Goal: Download file/media

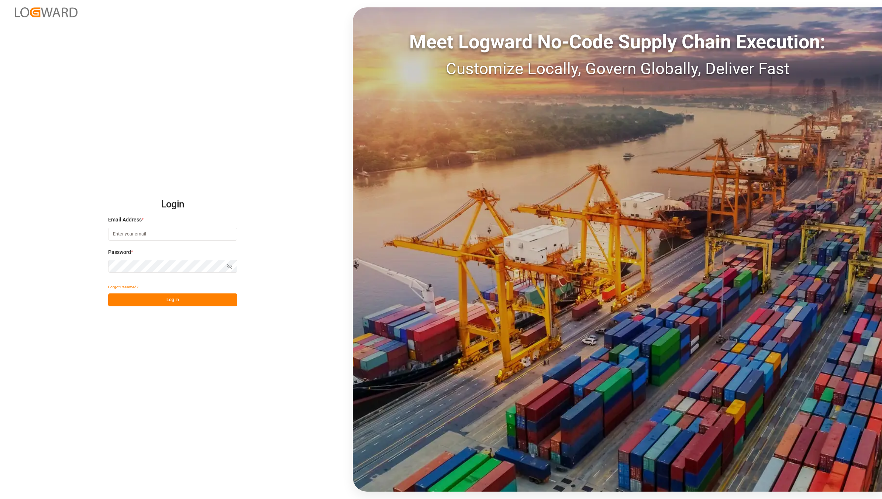
type input "[EMAIL_ADDRESS][DOMAIN_NAME]"
click at [151, 294] on button "Log In" at bounding box center [172, 299] width 129 height 13
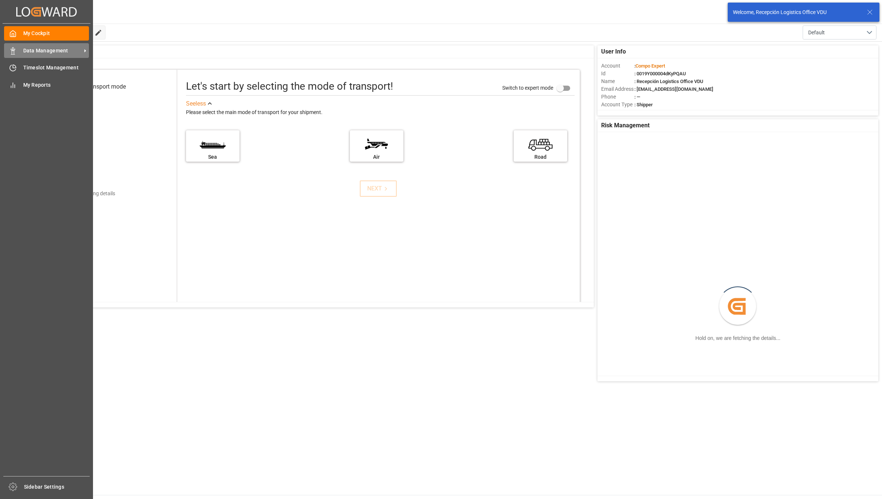
click at [15, 52] on icon at bounding box center [12, 50] width 7 height 7
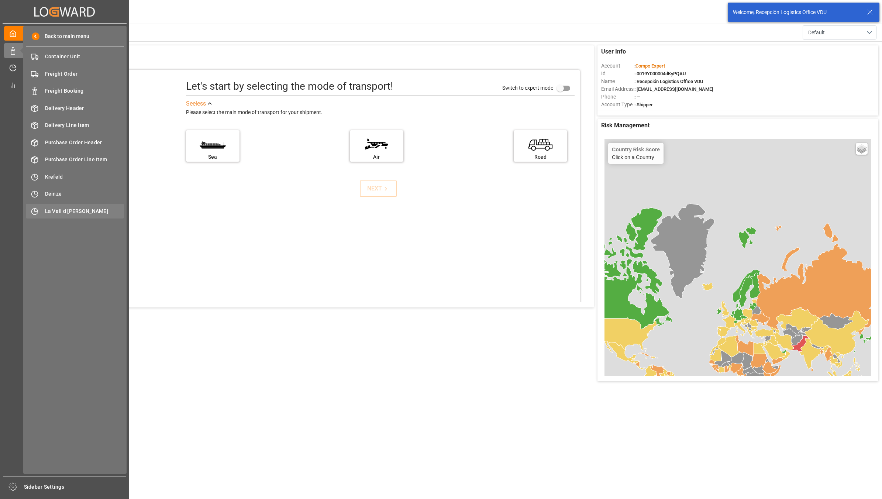
click at [67, 209] on span "La Vall d [PERSON_NAME]" at bounding box center [84, 211] width 79 height 8
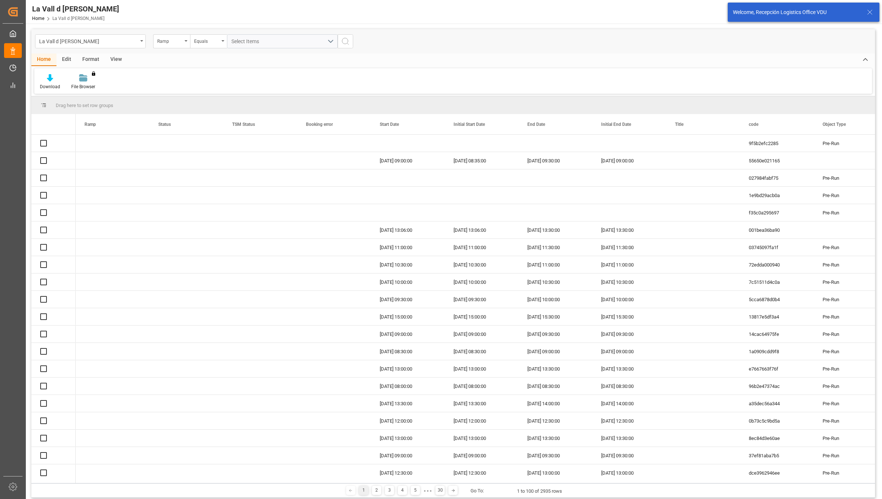
click at [115, 62] on div "View" at bounding box center [116, 59] width 23 height 13
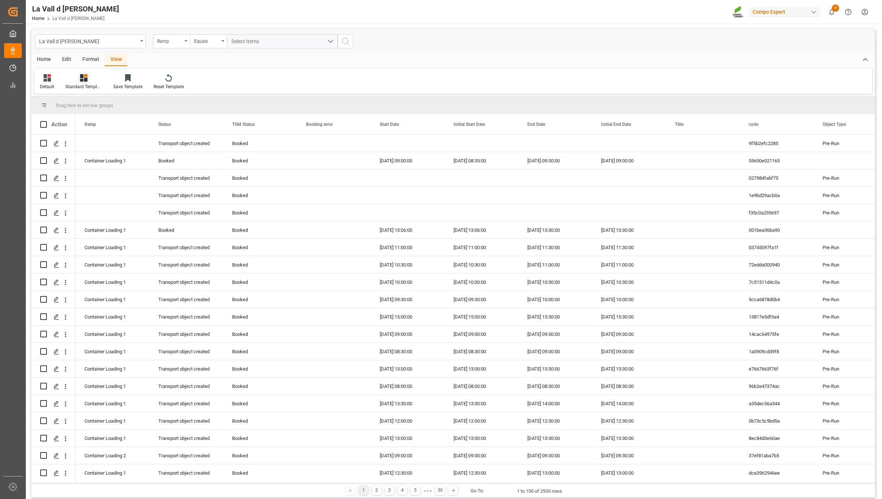
click at [76, 82] on div "Standard Templates" at bounding box center [84, 82] width 48 height 16
click at [93, 105] on div "VDU Overview Carretileros" at bounding box center [103, 104] width 65 height 8
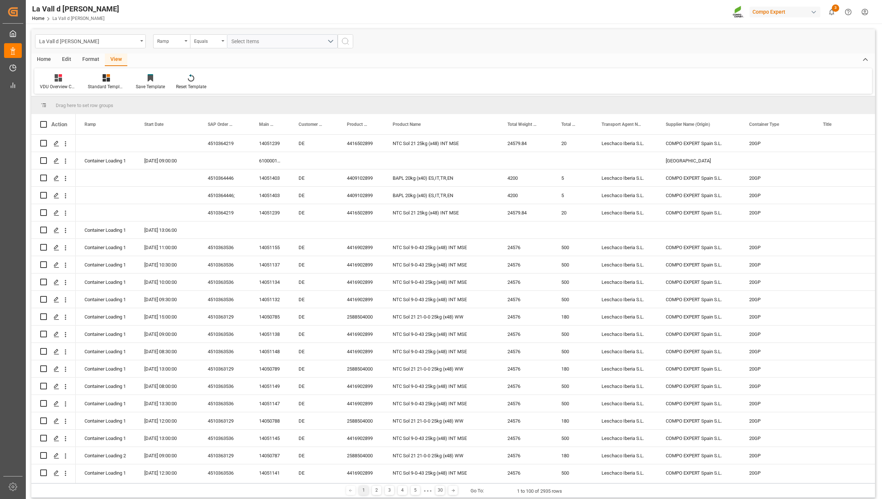
drag, startPoint x: 177, startPoint y: 42, endPoint x: 179, endPoint y: 48, distance: 6.9
click at [177, 42] on div "Ramp" at bounding box center [169, 40] width 25 height 8
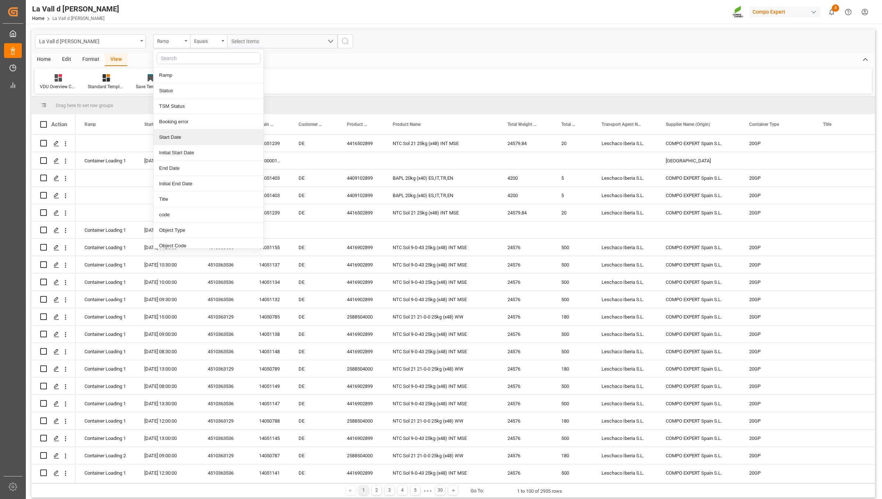
click at [183, 135] on div "Start Date" at bounding box center [208, 136] width 110 height 15
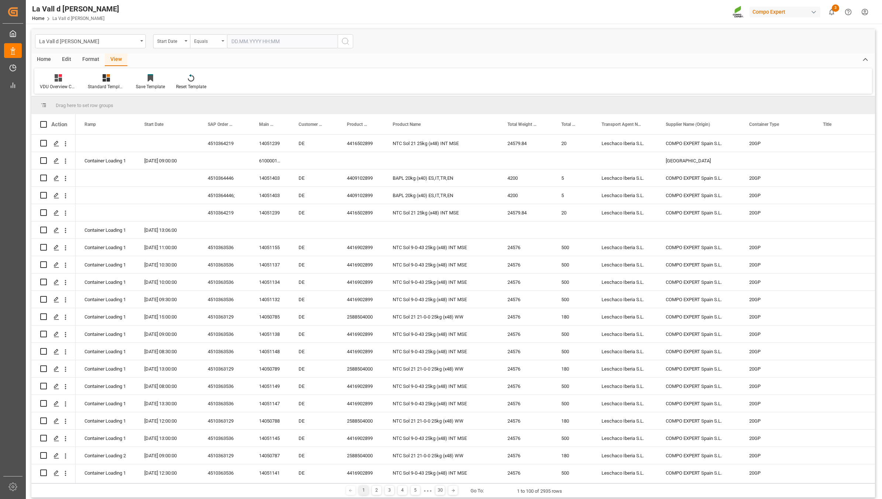
click at [215, 41] on div "Equals" at bounding box center [206, 40] width 25 height 8
click at [216, 134] on div "In range" at bounding box center [245, 136] width 110 height 15
click at [270, 43] on input "text" at bounding box center [254, 41] width 55 height 14
click at [250, 102] on span "9" at bounding box center [251, 100] width 3 height 5
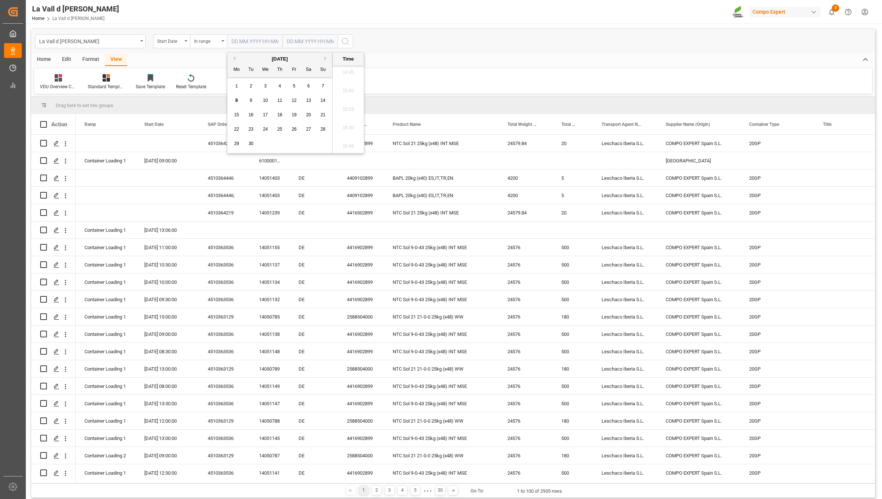
type input "[DATE] 00:00"
click at [309, 43] on input "text" at bounding box center [309, 41] width 55 height 14
click at [307, 100] on span "9" at bounding box center [306, 100] width 3 height 5
type input "[DATE] 00:00"
click at [346, 41] on icon "search button" at bounding box center [345, 41] width 9 height 9
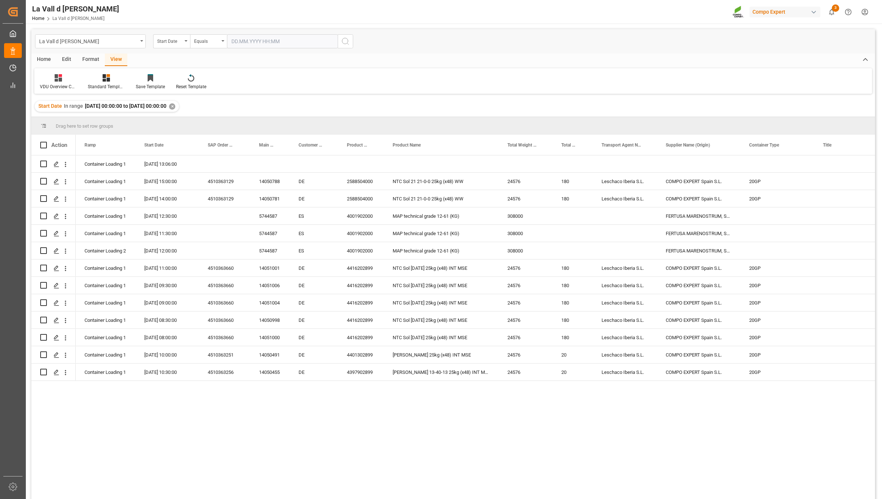
click at [651, 449] on div "Container Loading 1 [DATE] 13:06:00 Container Loading 1 [DATE] 15:00:00 4510363…" at bounding box center [475, 329] width 799 height 348
click at [375, 243] on div "4001902000" at bounding box center [361, 250] width 46 height 17
click at [420, 342] on span "Export as Excel" at bounding box center [417, 336] width 58 height 14
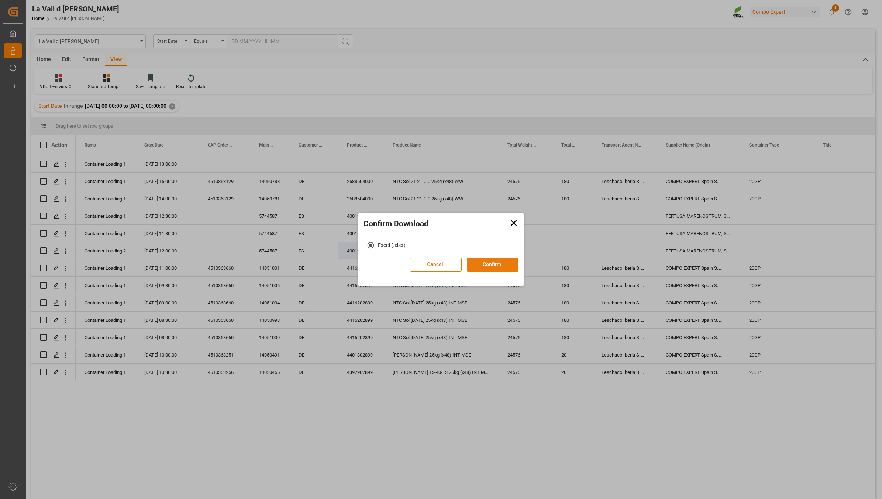
click at [499, 266] on button "Confirm" at bounding box center [493, 264] width 52 height 14
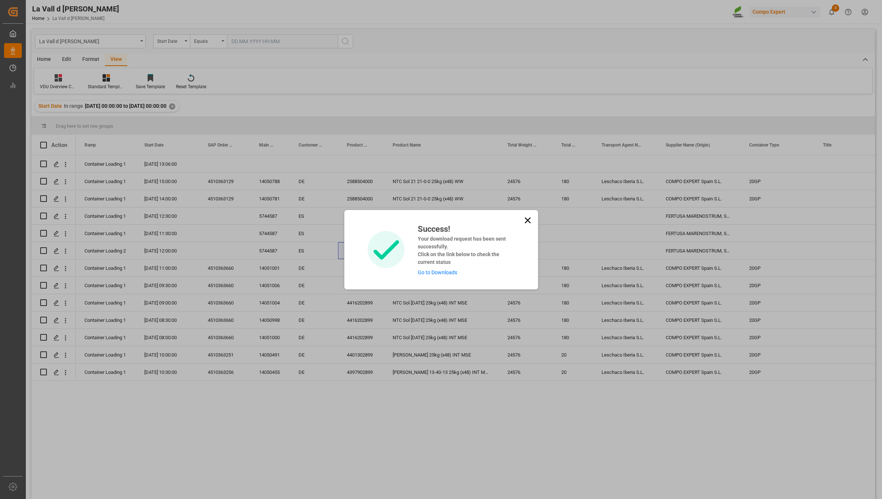
click at [440, 272] on link "Go to Downloads" at bounding box center [437, 272] width 39 height 6
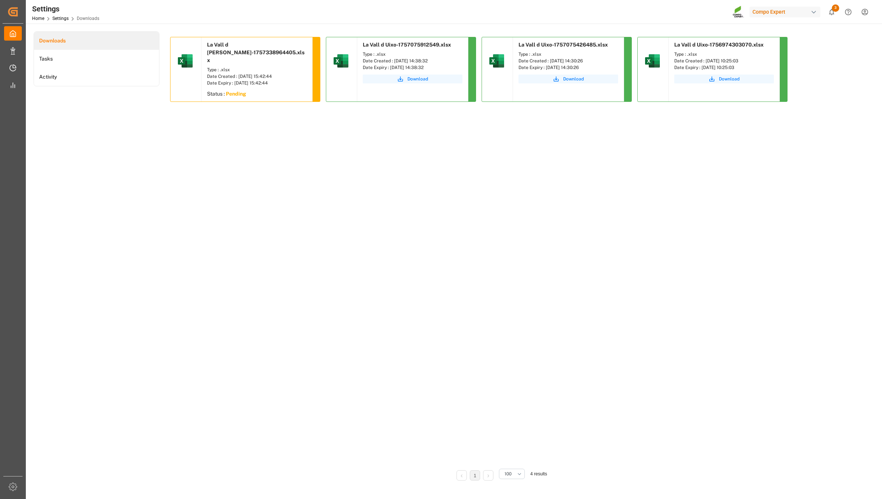
click at [435, 283] on div "La Vall d [PERSON_NAME]-1757338964405.xlsx Type : .xlsx Date Created : [DATE] 1…" at bounding box center [500, 249] width 660 height 425
click at [493, 245] on div "La Vall d [PERSON_NAME]-1757338964405.xlsx Type : .xlsx Date Created : [DATE] 1…" at bounding box center [500, 249] width 660 height 425
click at [255, 91] on span "Download" at bounding box center [262, 94] width 21 height 7
